Goal: Transaction & Acquisition: Purchase product/service

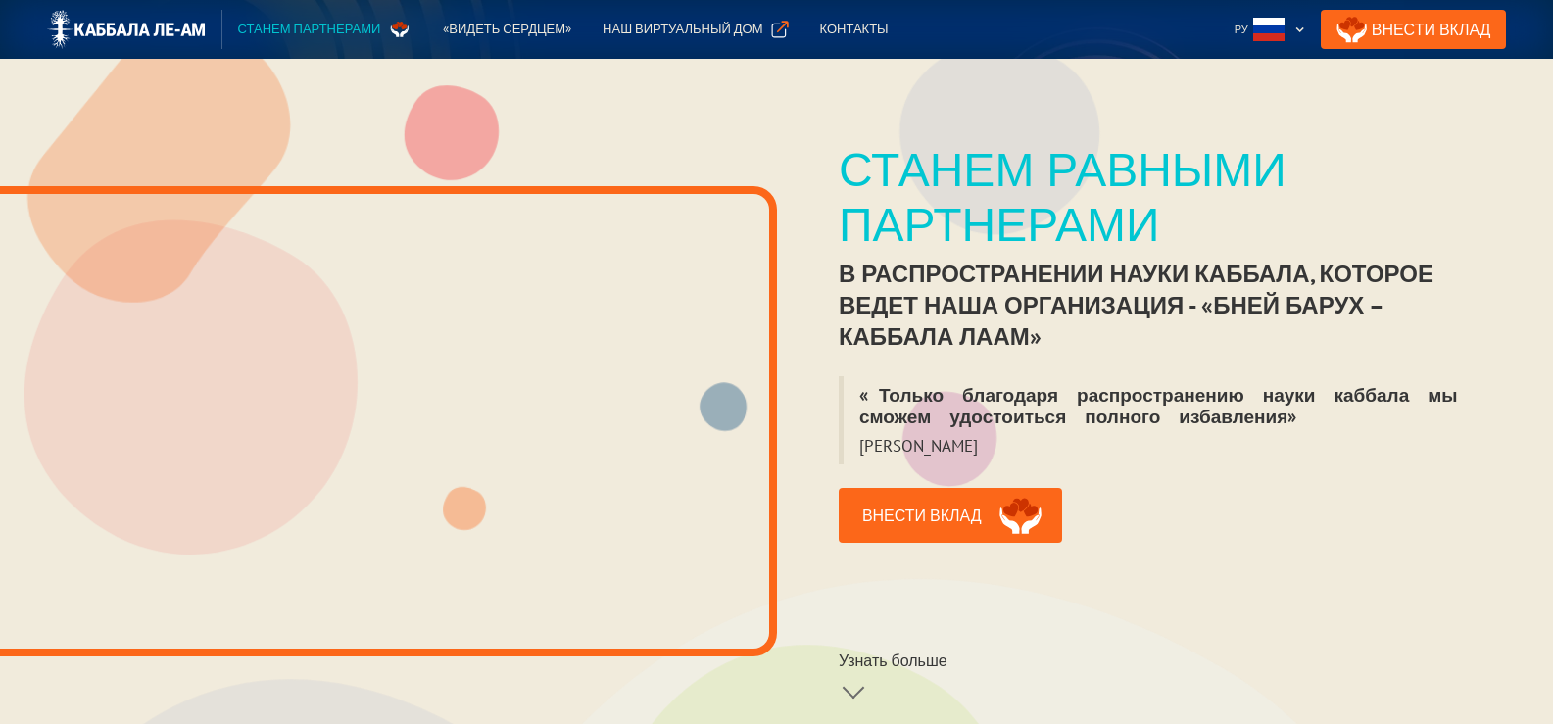
scroll to position [294, 0]
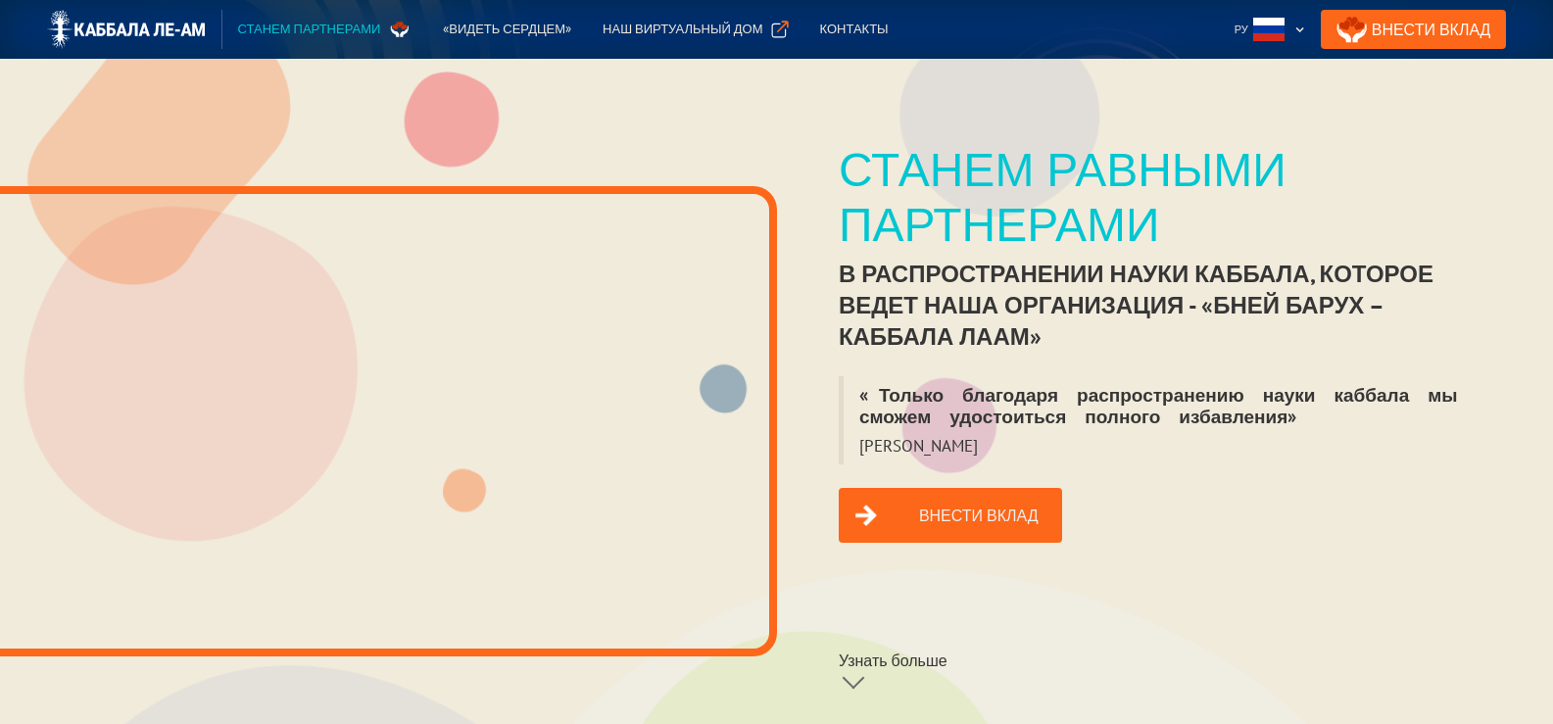
click at [938, 490] on link "Внести вклад" at bounding box center [949, 515] width 223 height 55
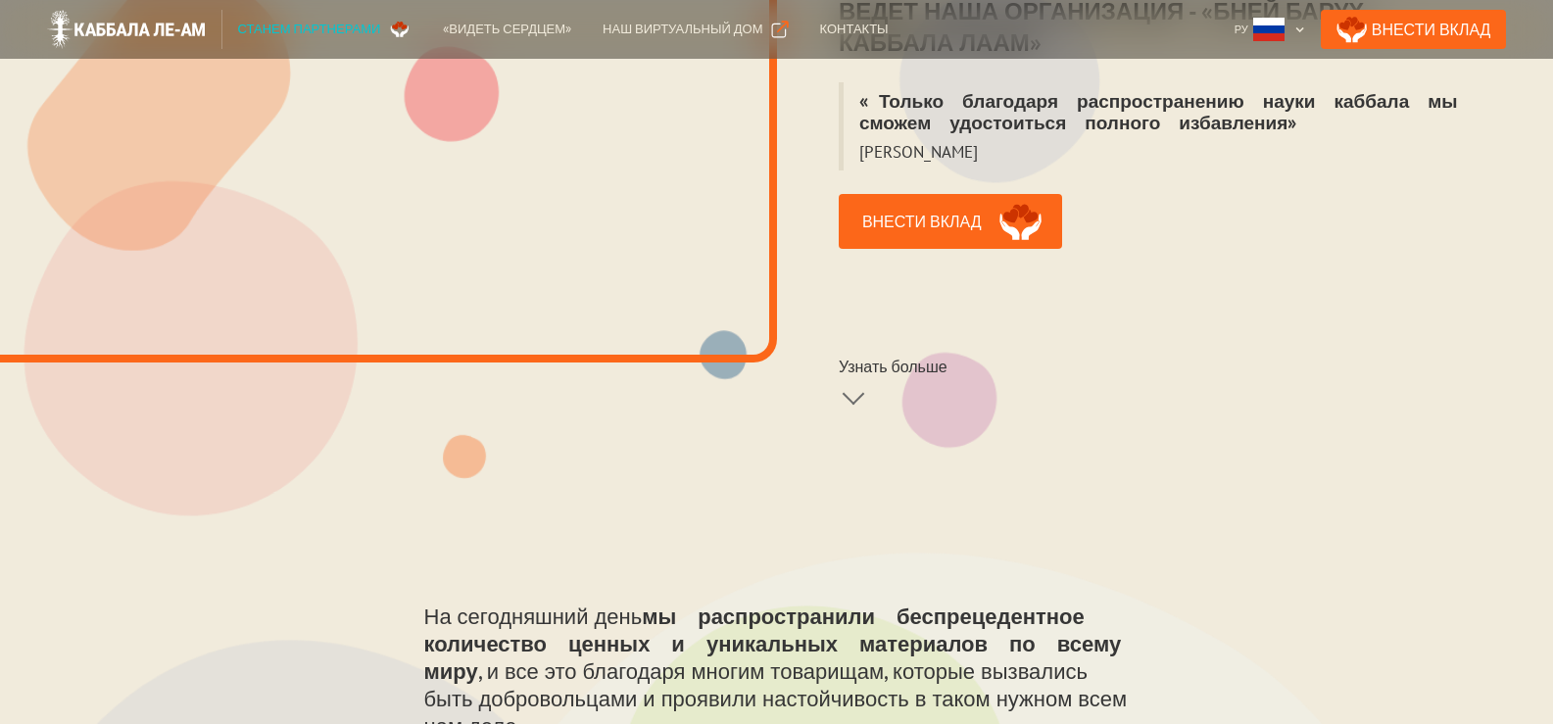
scroll to position [98, 0]
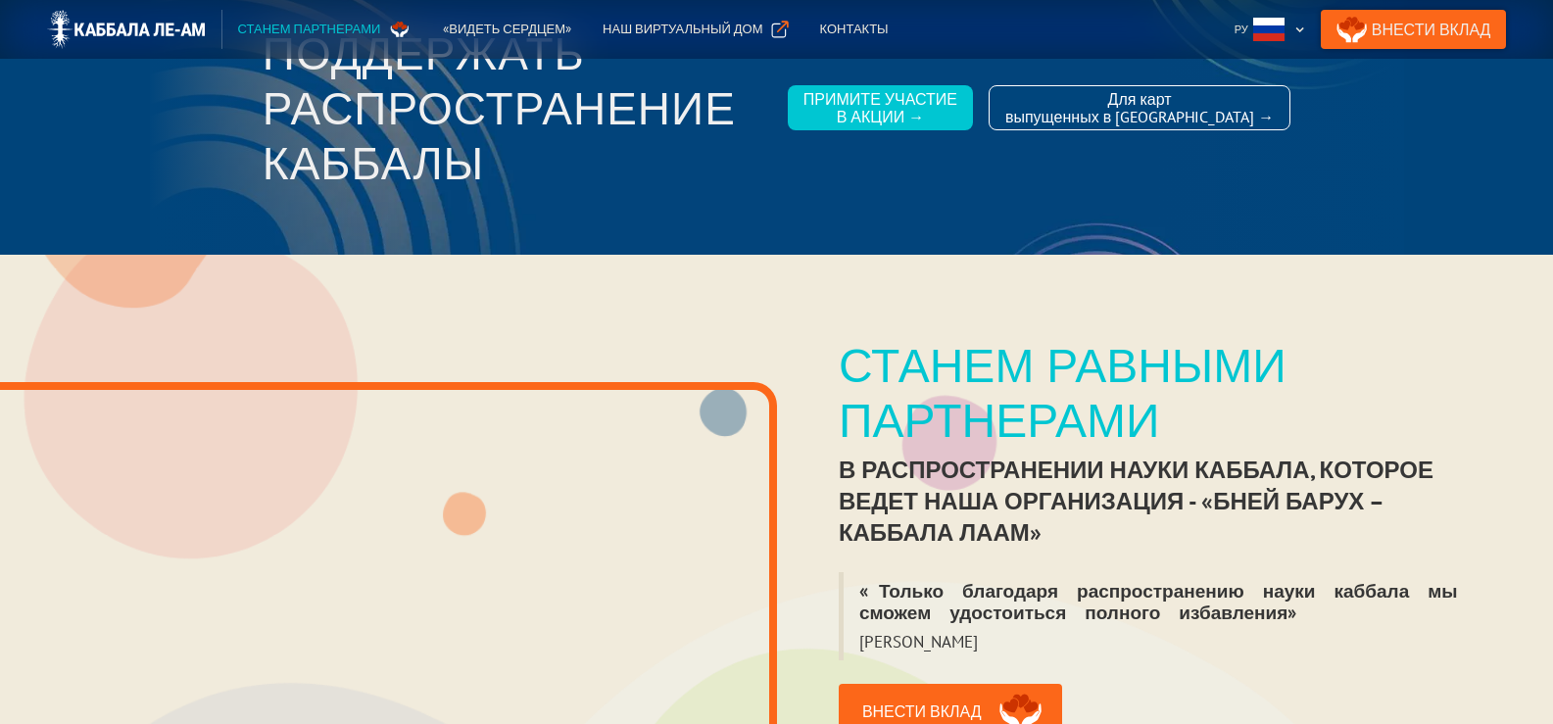
click at [1482, 24] on link "Внести Вклад" at bounding box center [1413, 29] width 186 height 39
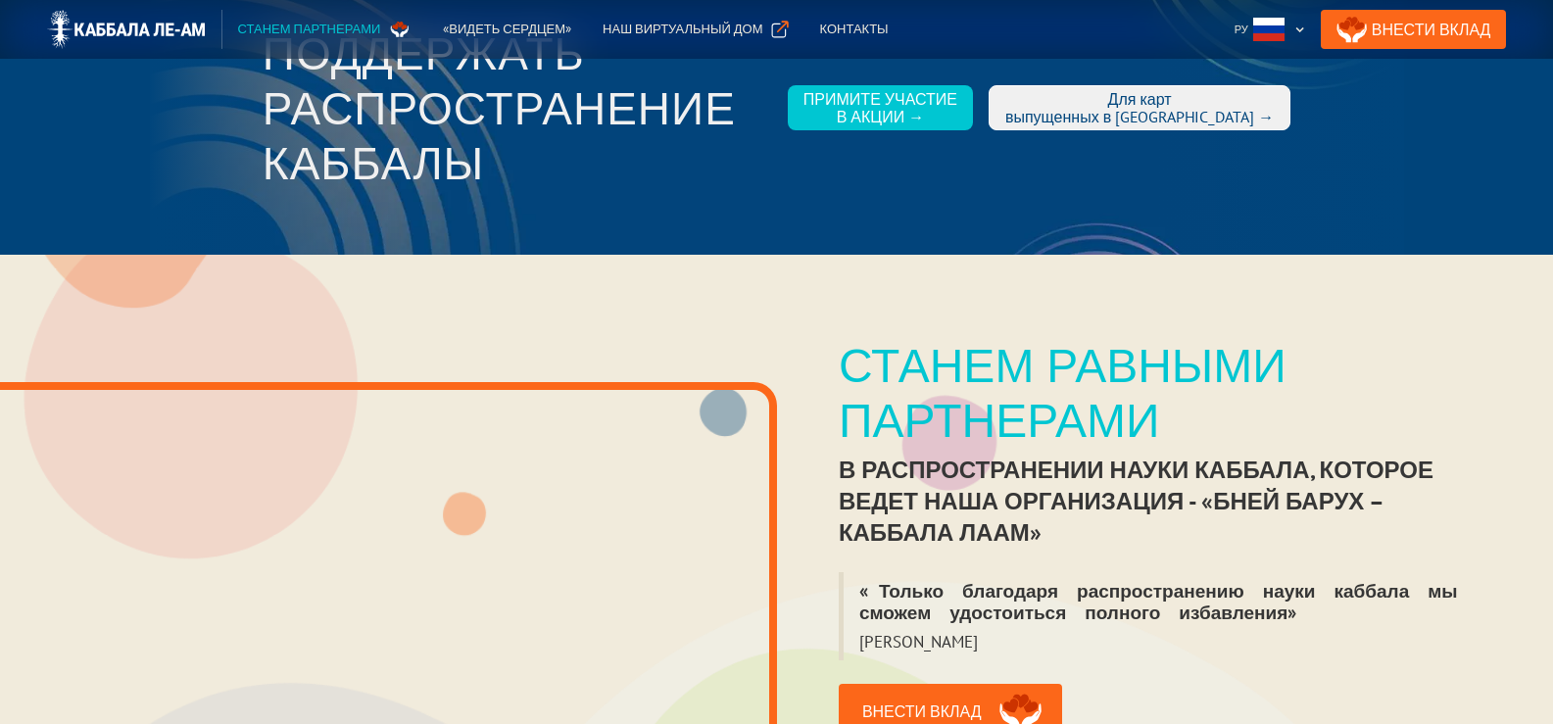
click at [1059, 108] on div "Для карт выпущенных в РФ →" at bounding box center [1139, 107] width 268 height 35
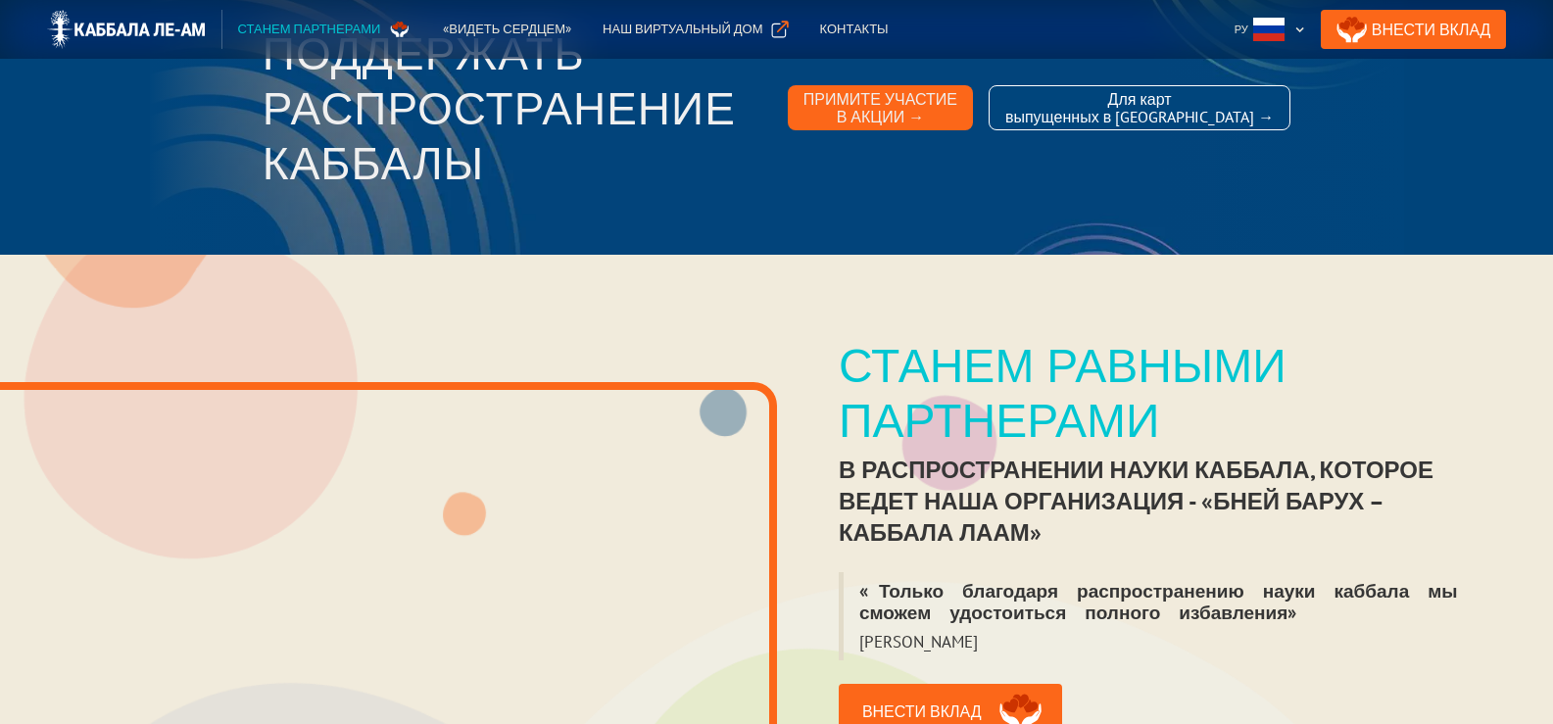
click at [924, 115] on div "Примите участие в акции →" at bounding box center [880, 107] width 154 height 35
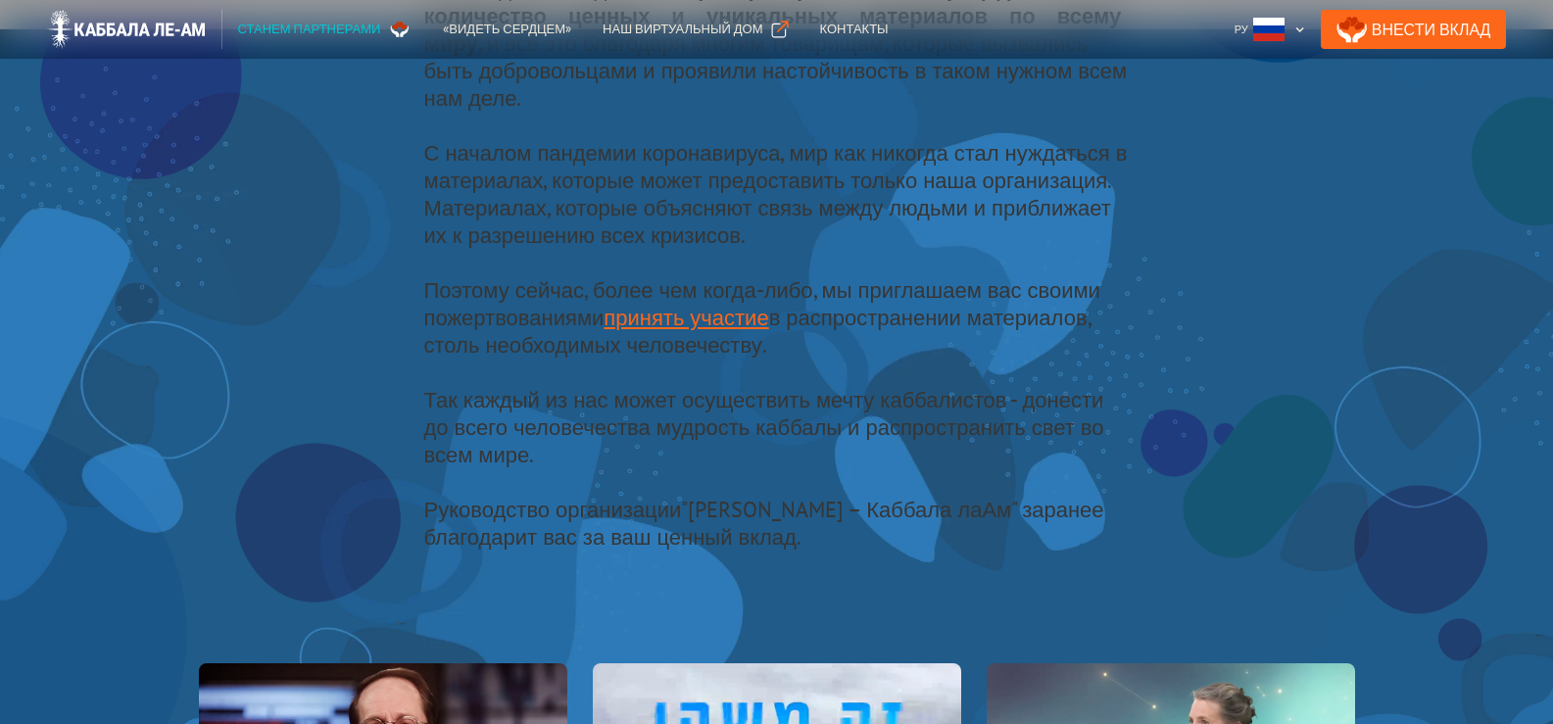
scroll to position [1110, 0]
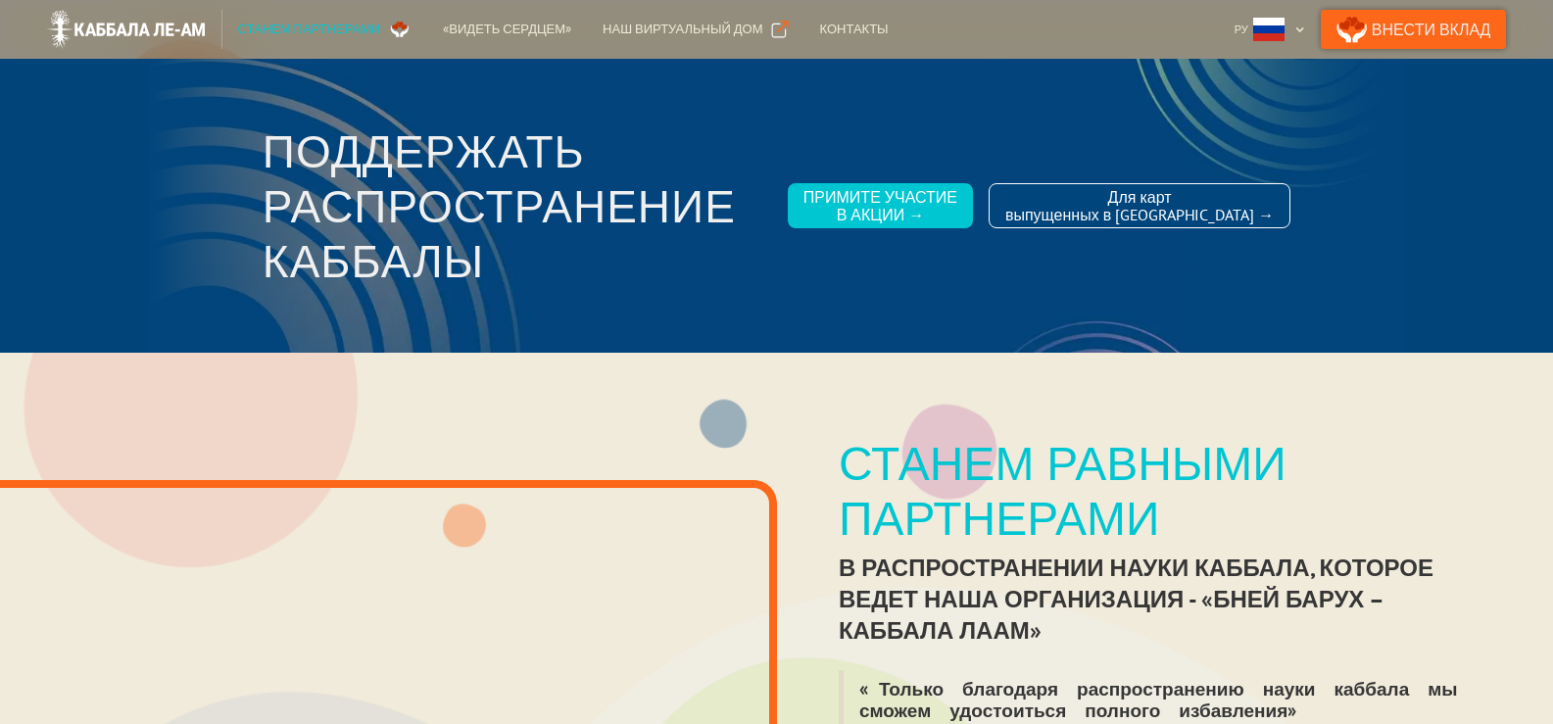
click at [1444, 29] on link "Внести Вклад" at bounding box center [1413, 29] width 186 height 39
